Goal: Task Accomplishment & Management: Complete application form

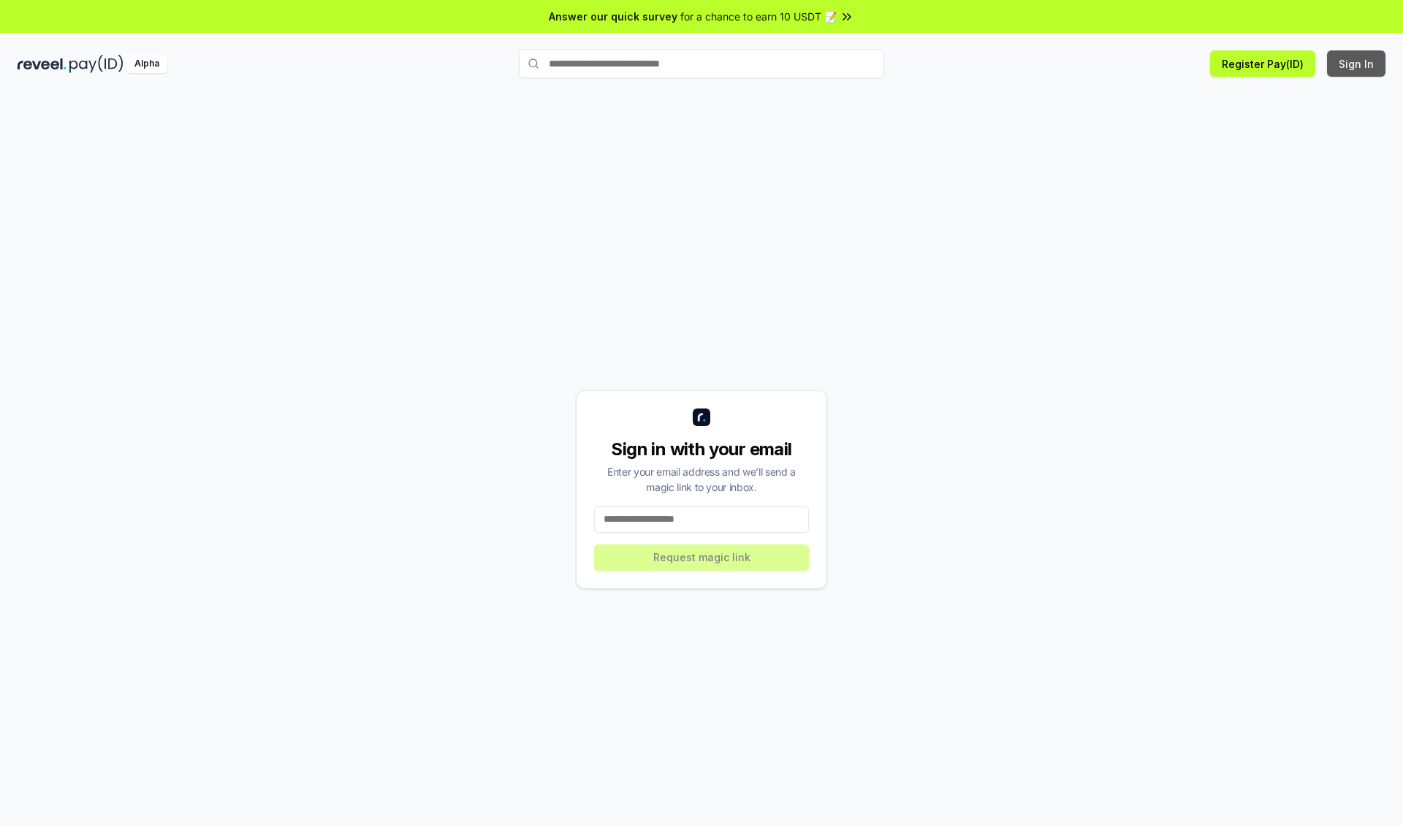
click at [1357, 64] on button "Sign In" at bounding box center [1356, 63] width 58 height 26
type input "**********"
click at [701, 557] on button "Request magic link" at bounding box center [701, 557] width 215 height 26
